Goal: Task Accomplishment & Management: Use online tool/utility

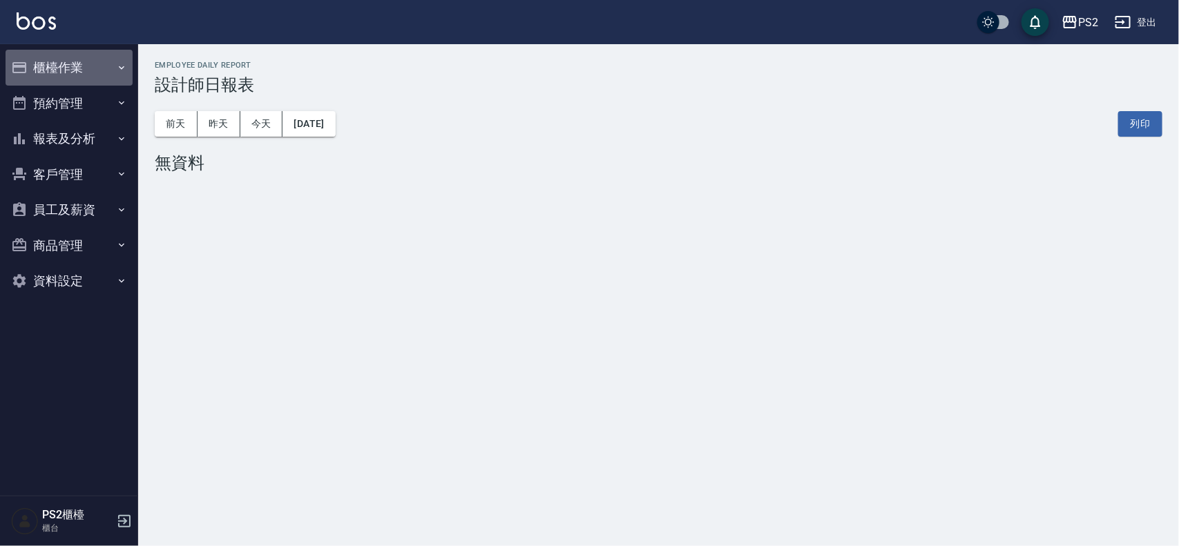
click at [32, 59] on button "櫃檯作業" at bounding box center [69, 68] width 127 height 36
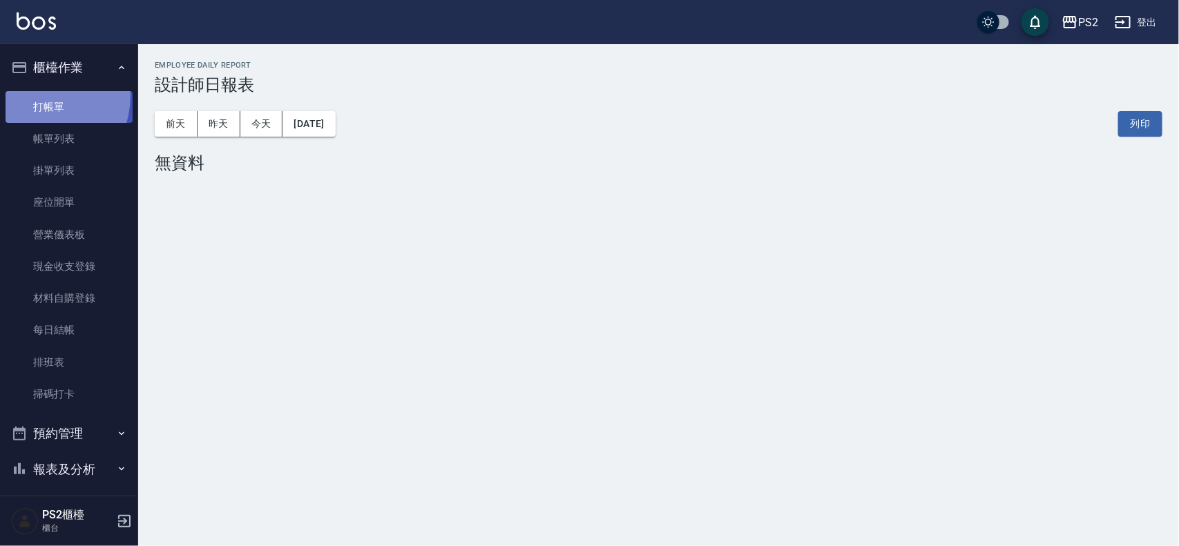
click at [32, 95] on link "打帳單" at bounding box center [69, 107] width 127 height 32
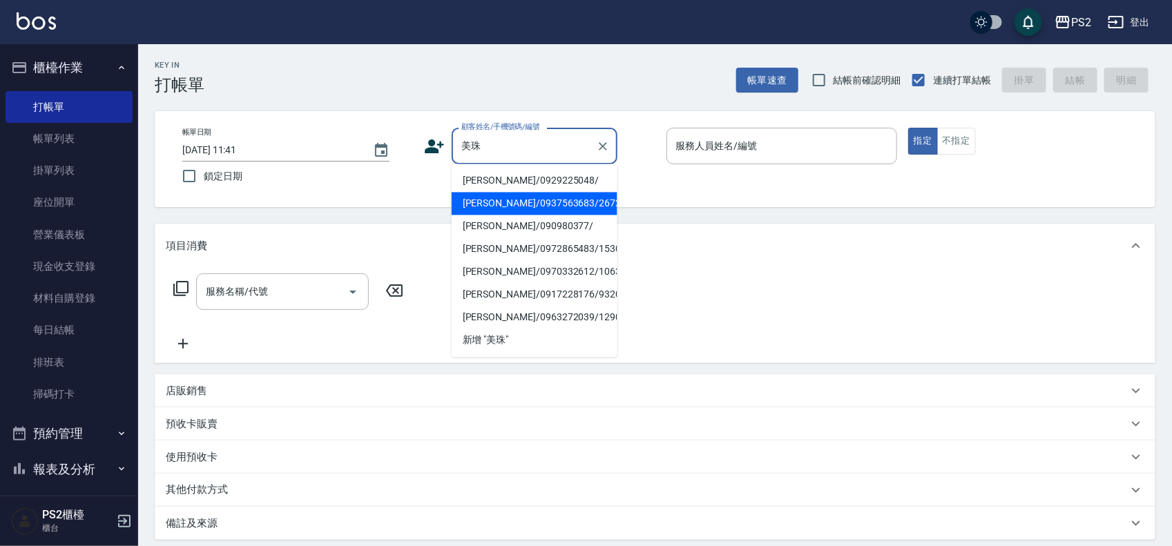
click at [504, 200] on li "宋美珠/0937563683/2672" at bounding box center [535, 204] width 166 height 23
type input "宋美珠/0937563683/2672"
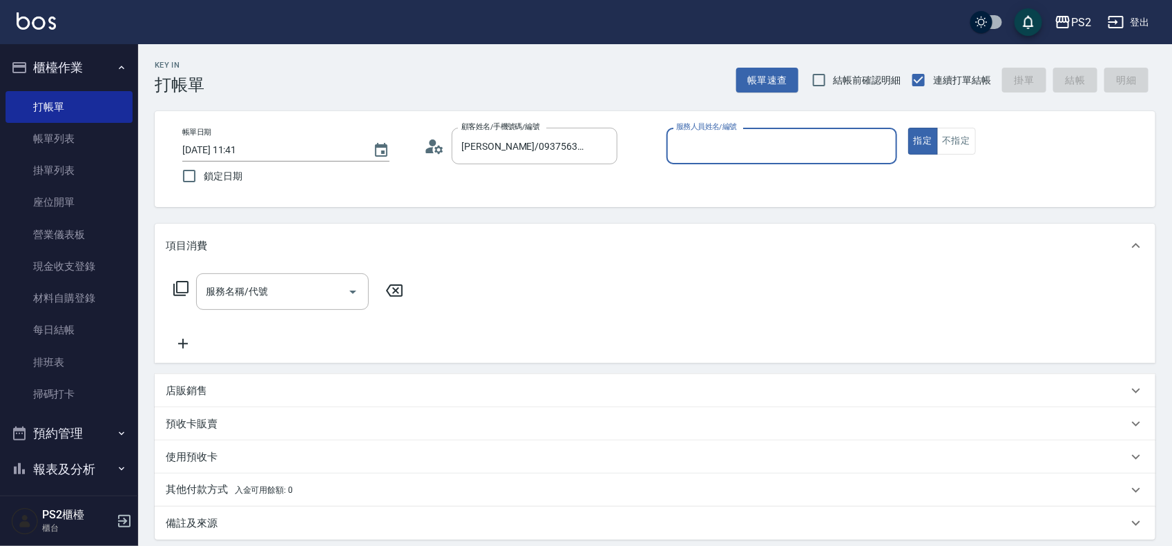
click at [433, 146] on circle at bounding box center [433, 143] width 7 height 7
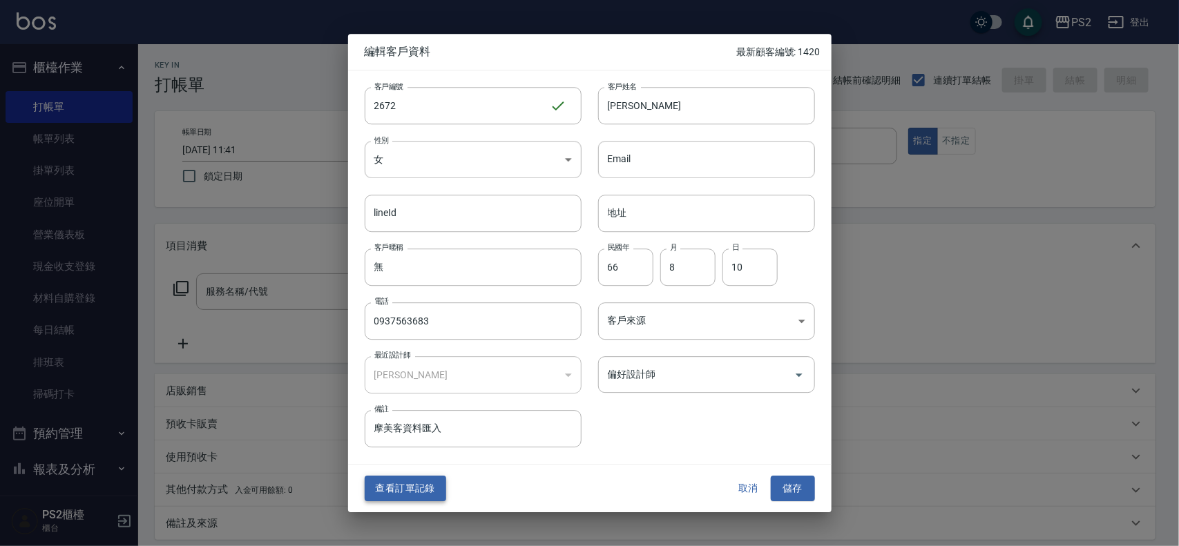
click at [423, 477] on button "查看訂單記錄" at bounding box center [406, 490] width 82 height 26
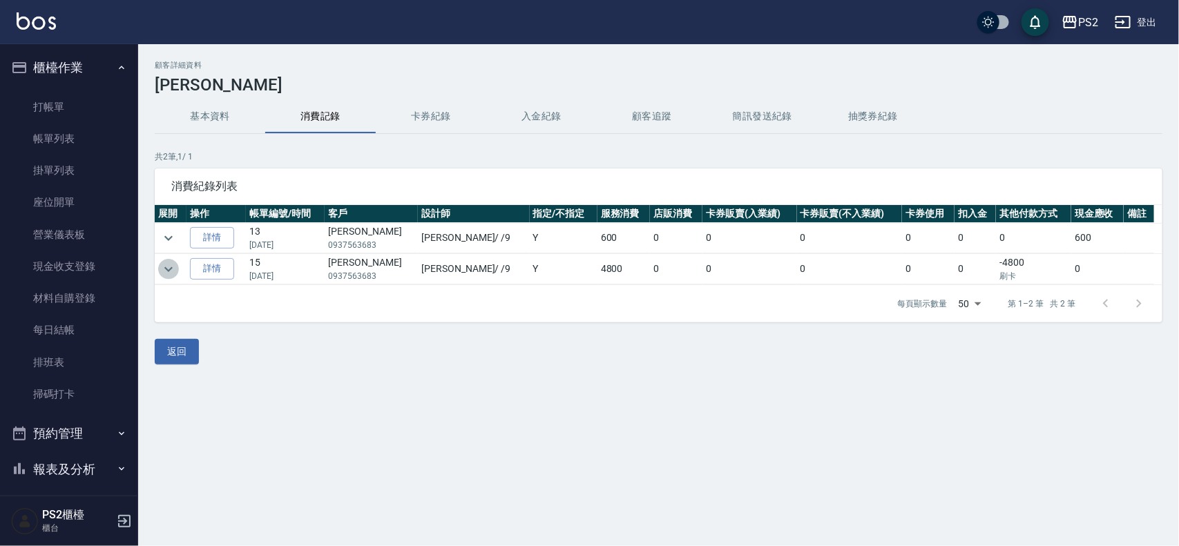
click at [164, 265] on icon "expand row" at bounding box center [168, 269] width 17 height 17
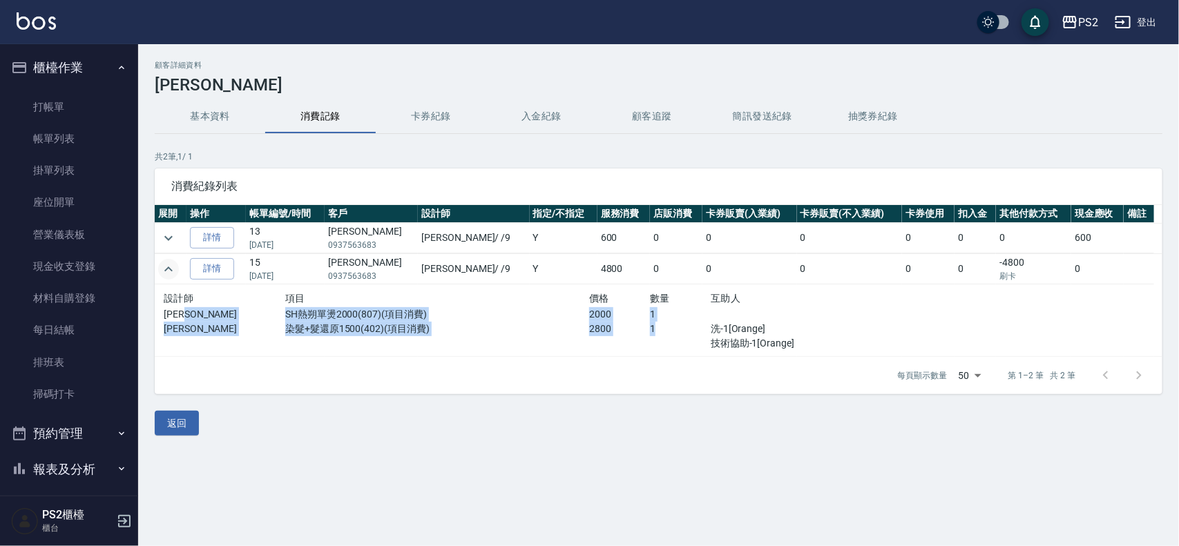
drag, startPoint x: 280, startPoint y: 321, endPoint x: 681, endPoint y: 338, distance: 401.7
click at [681, 338] on div "設計師 項目 價格 數量 互助人 Nina SH熱朔單燙2000(807)(項目消費) 2000 1 Nina 染髮+髮還原1500(402)(項目消費) 2…" at bounding box center [528, 320] width 729 height 61
click at [681, 340] on div "1" at bounding box center [680, 336] width 61 height 29
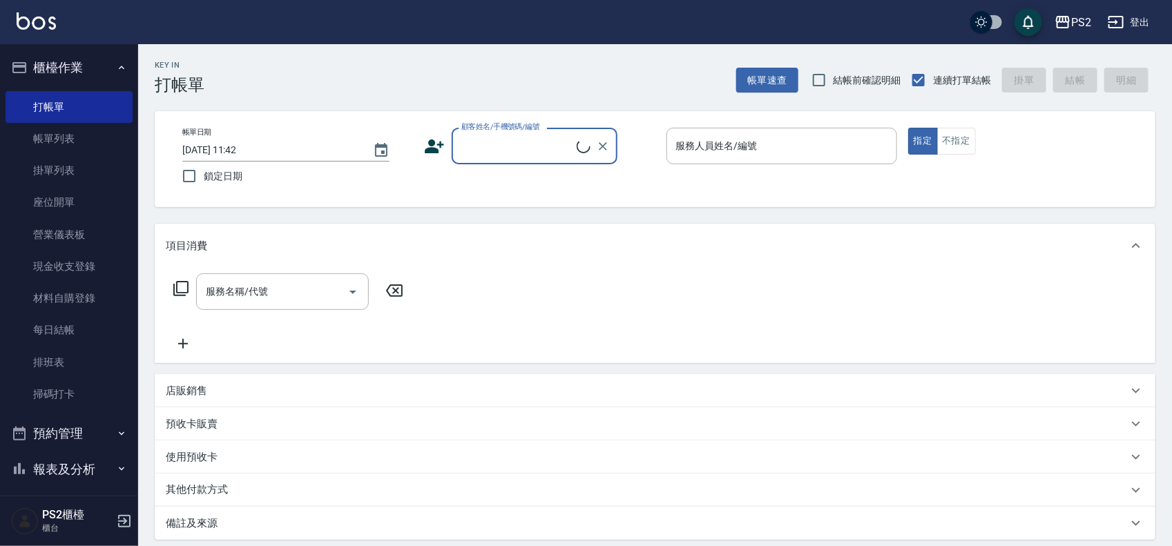
click at [496, 142] on input "顧客姓名/手機號碼/編號" at bounding box center [517, 146] width 119 height 24
click at [508, 175] on li "林美珠/0929225048/" at bounding box center [535, 181] width 166 height 23
type input "林美珠/0929225048/"
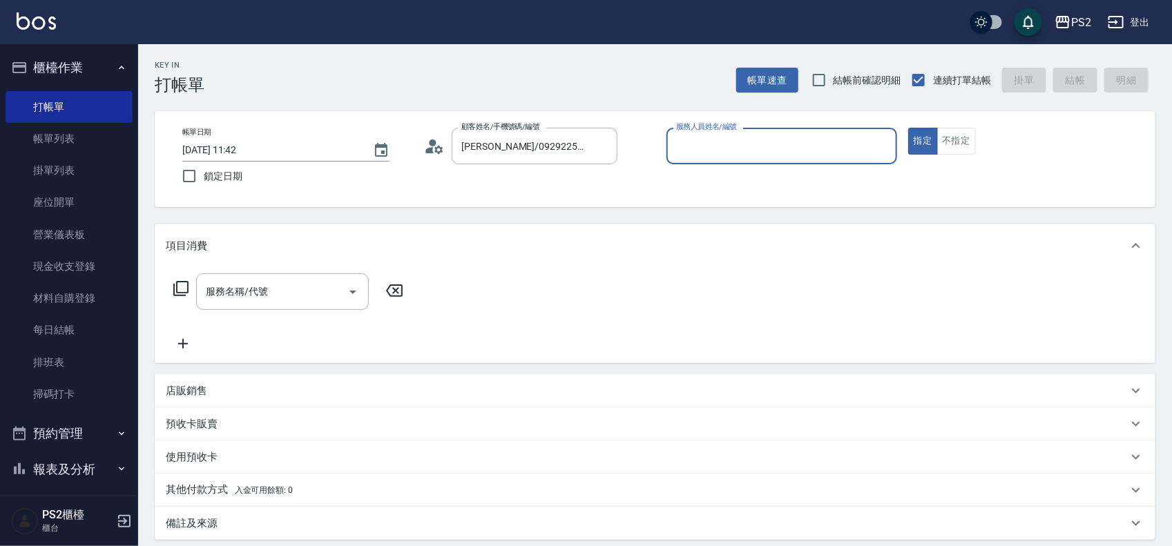
click at [434, 149] on icon at bounding box center [434, 146] width 21 height 21
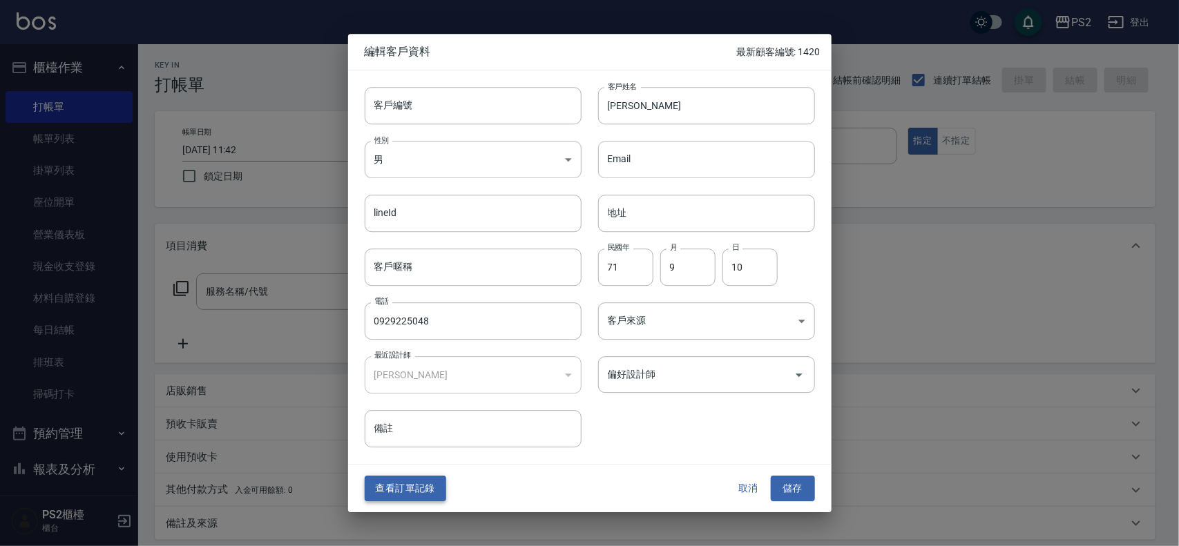
click at [401, 498] on button "查看訂單記錄" at bounding box center [406, 490] width 82 height 26
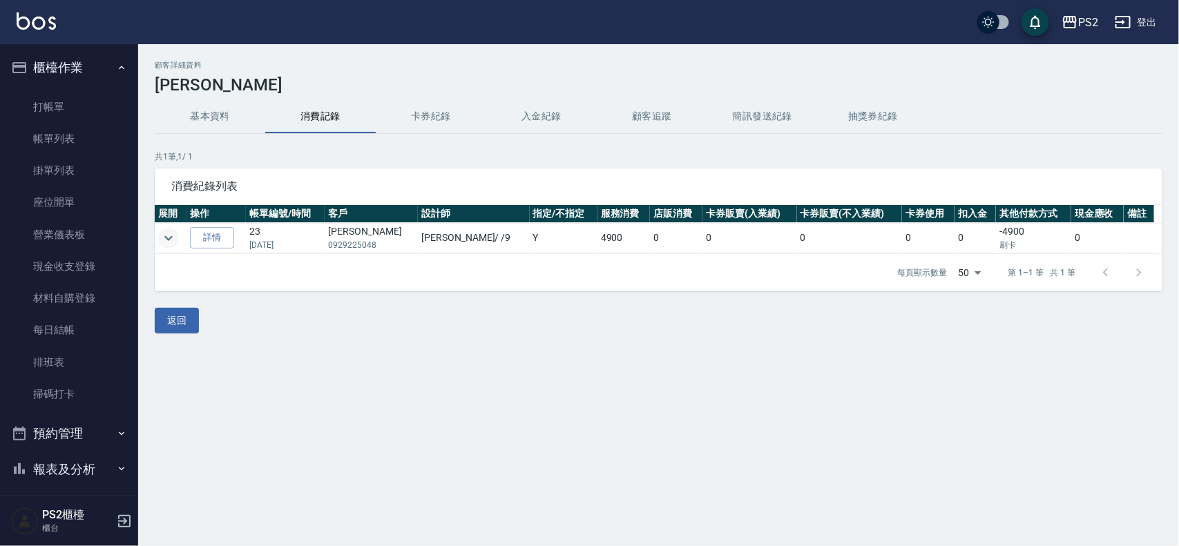
click at [171, 239] on icon "expand row" at bounding box center [168, 238] width 17 height 17
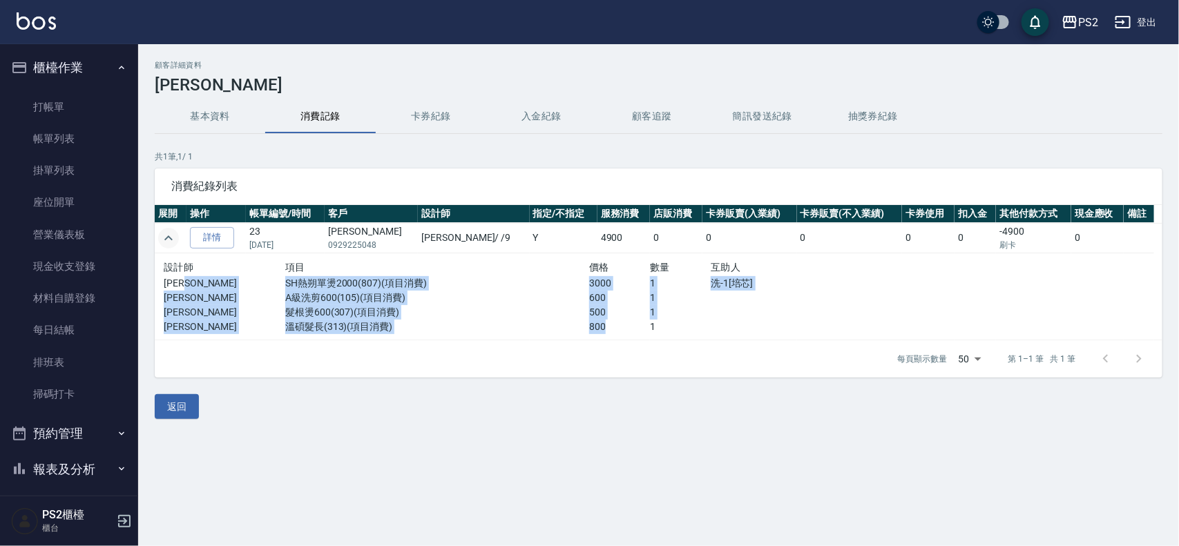
drag, startPoint x: 266, startPoint y: 285, endPoint x: 617, endPoint y: 321, distance: 352.7
click at [611, 321] on div "設計師 項目 價格 數量 互助人 Nina SH熱朔單燙2000(807)(項目消費) 3000 1 洗-1[培芯] Nina A級洗剪600(105)(項目…" at bounding box center [528, 296] width 729 height 75
click at [617, 321] on p "800" at bounding box center [619, 327] width 61 height 15
drag, startPoint x: 277, startPoint y: 285, endPoint x: 689, endPoint y: 329, distance: 414.8
click at [688, 329] on div "設計師 項目 價格 數量 互助人 Nina SH熱朔單燙2000(807)(項目消費) 3000 1 洗-1[培芯] Nina A級洗剪600(105)(項目…" at bounding box center [528, 296] width 729 height 75
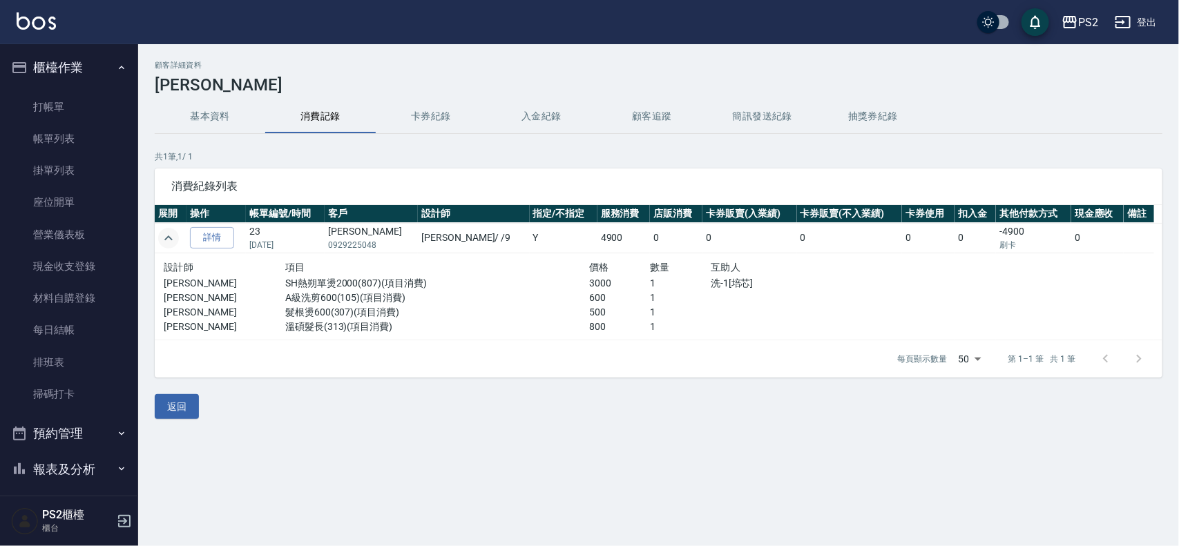
click at [711, 326] on div at bounding box center [802, 327] width 182 height 15
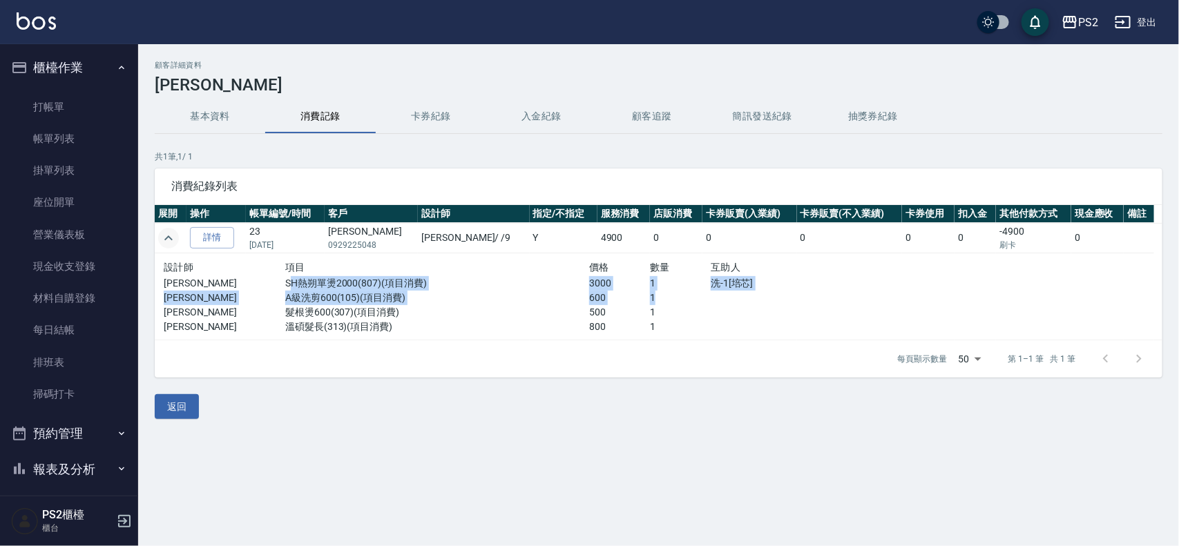
drag, startPoint x: 339, startPoint y: 285, endPoint x: 687, endPoint y: 301, distance: 348.5
click at [687, 301] on div "設計師 項目 價格 數量 互助人 Nina SH熱朔單燙2000(807)(項目消費) 3000 1 洗-1[培芯] Nina A級洗剪600(105)(項目…" at bounding box center [528, 296] width 729 height 75
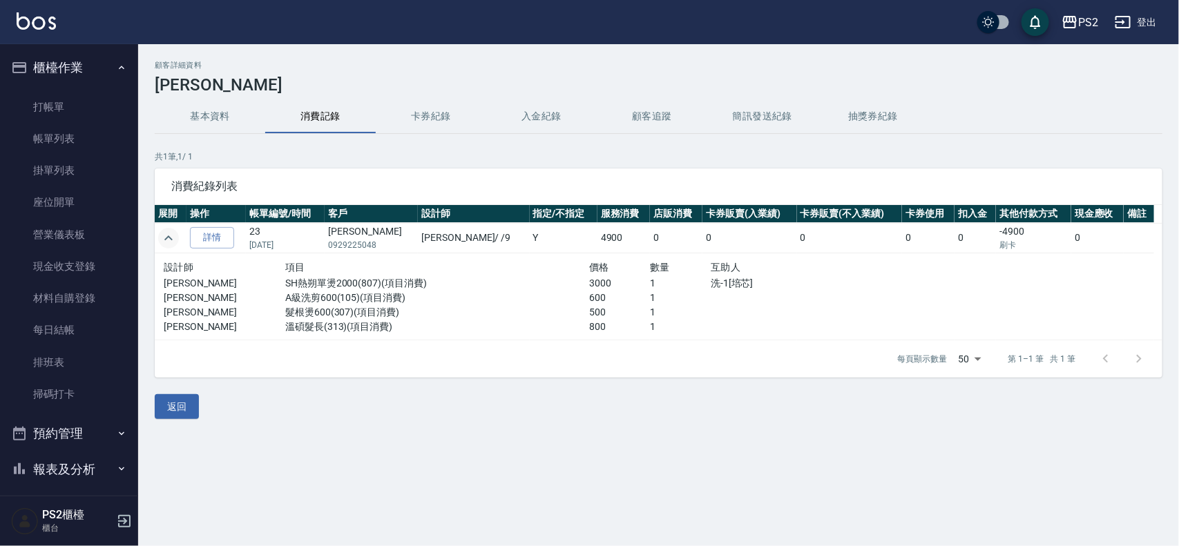
click at [653, 314] on p "1" at bounding box center [680, 312] width 61 height 15
drag, startPoint x: 356, startPoint y: 332, endPoint x: 615, endPoint y: 333, distance: 259.0
click at [615, 333] on div "Nina 溫碩髮長(313)(項目消費) 800 1" at bounding box center [528, 327] width 729 height 15
click at [615, 333] on p "800" at bounding box center [619, 327] width 61 height 15
click at [650, 320] on p "1" at bounding box center [680, 327] width 61 height 15
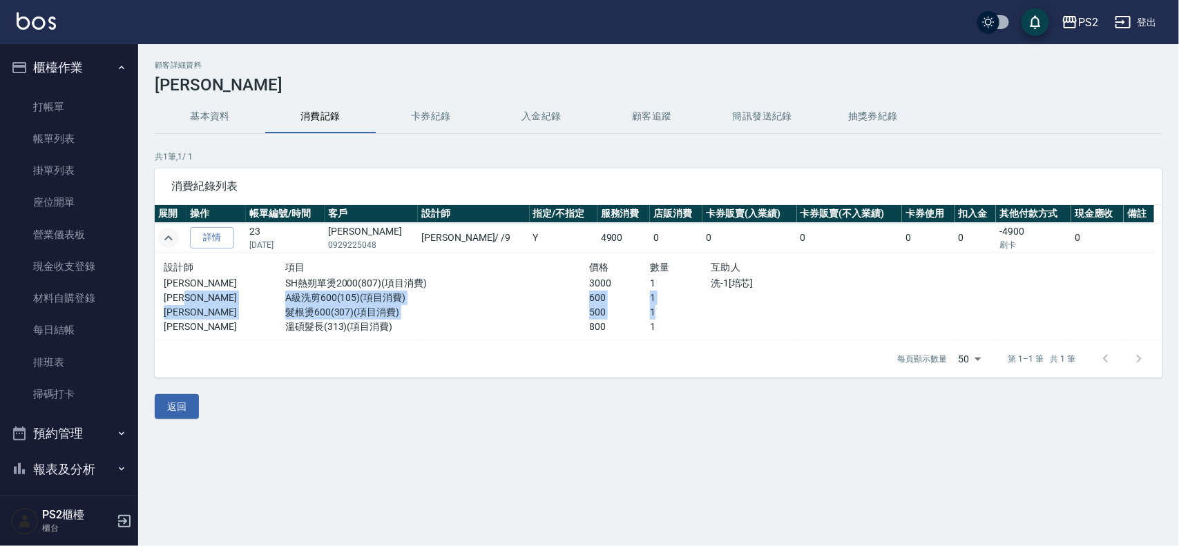
drag, startPoint x: 595, startPoint y: 308, endPoint x: 278, endPoint y: 297, distance: 317.9
click at [278, 297] on div "設計師 項目 價格 數量 互助人 Nina SH熱朔單燙2000(807)(項目消費) 3000 1 洗-1[培芯] Nina A級洗剪600(105)(項目…" at bounding box center [528, 296] width 729 height 75
click at [243, 313] on p "Nina" at bounding box center [225, 312] width 122 height 15
